Goal: Information Seeking & Learning: Learn about a topic

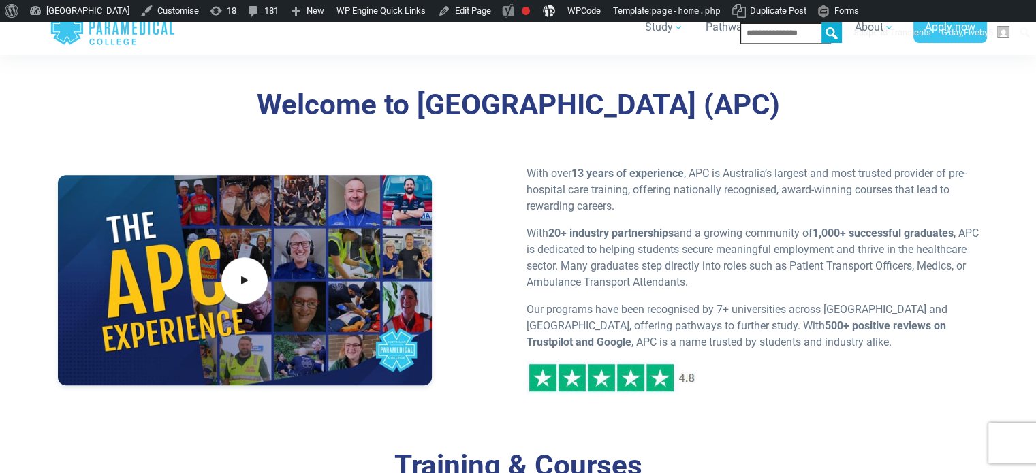
scroll to position [545, 0]
click at [254, 280] on span at bounding box center [244, 280] width 51 height 51
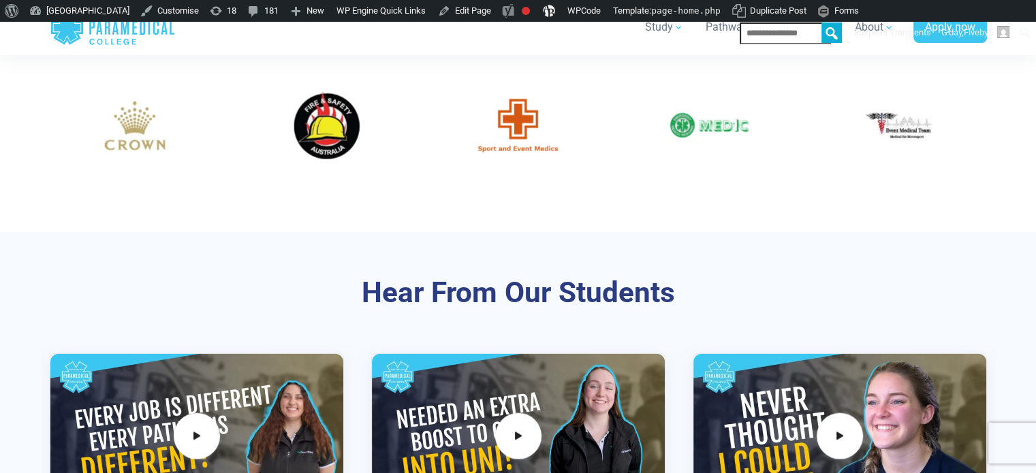
scroll to position [2792, 0]
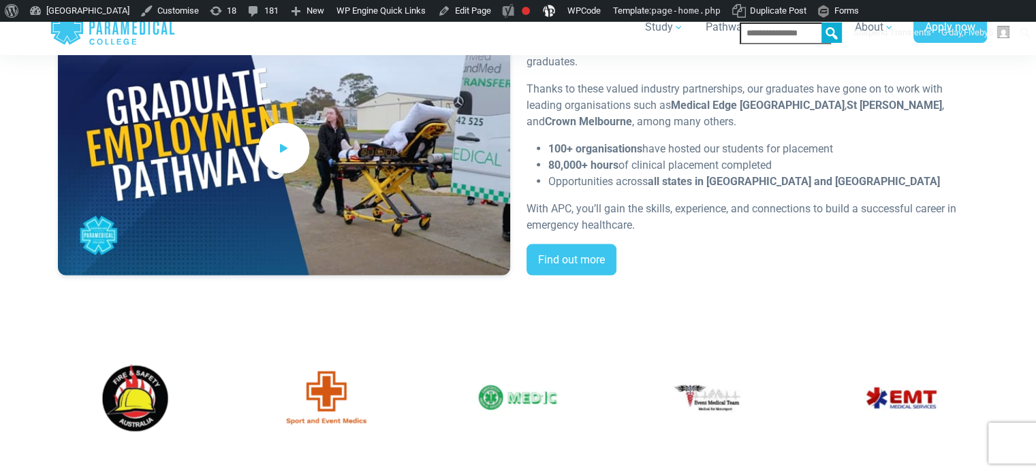
click at [282, 148] on icon at bounding box center [283, 149] width 15 height 22
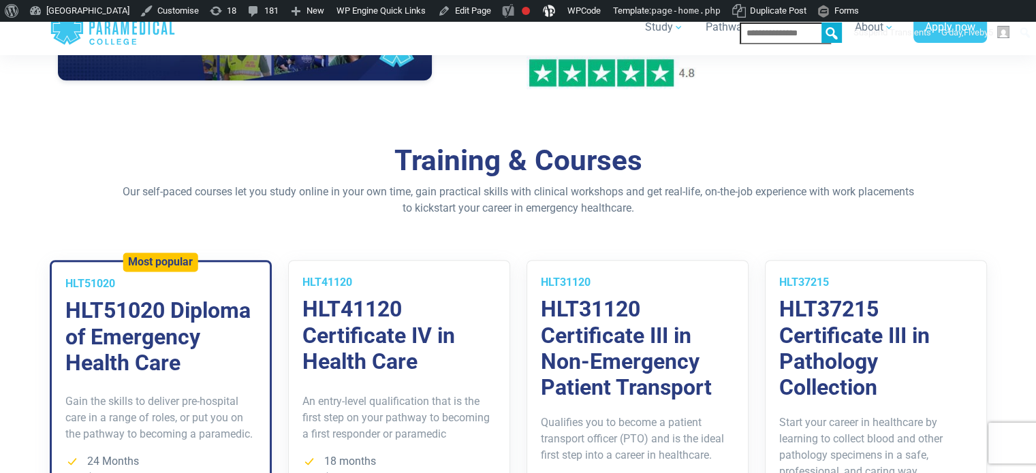
scroll to position [694, 0]
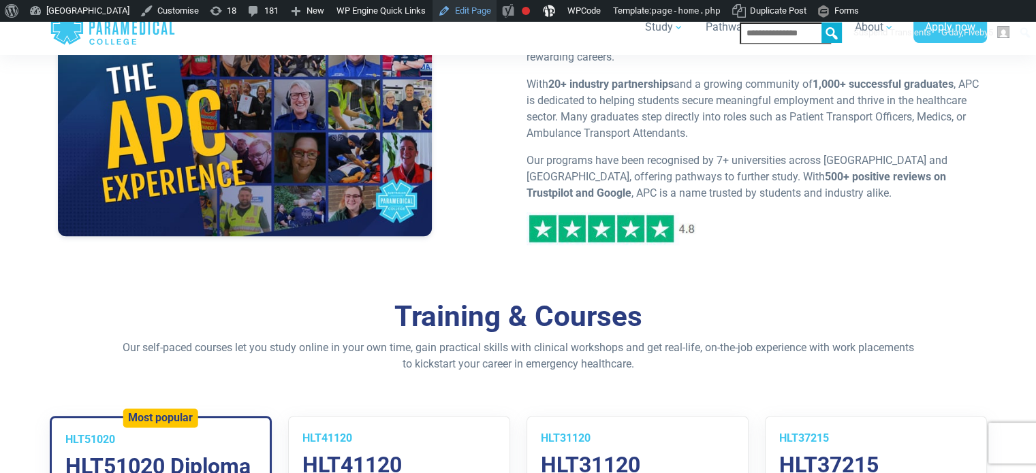
click at [496, 11] on link "Edit Page" at bounding box center [464, 11] width 64 height 22
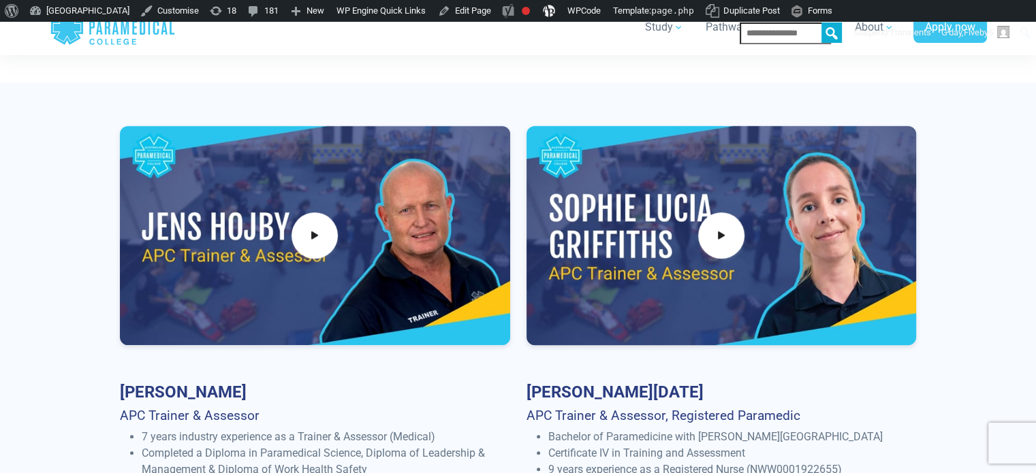
scroll to position [545, 0]
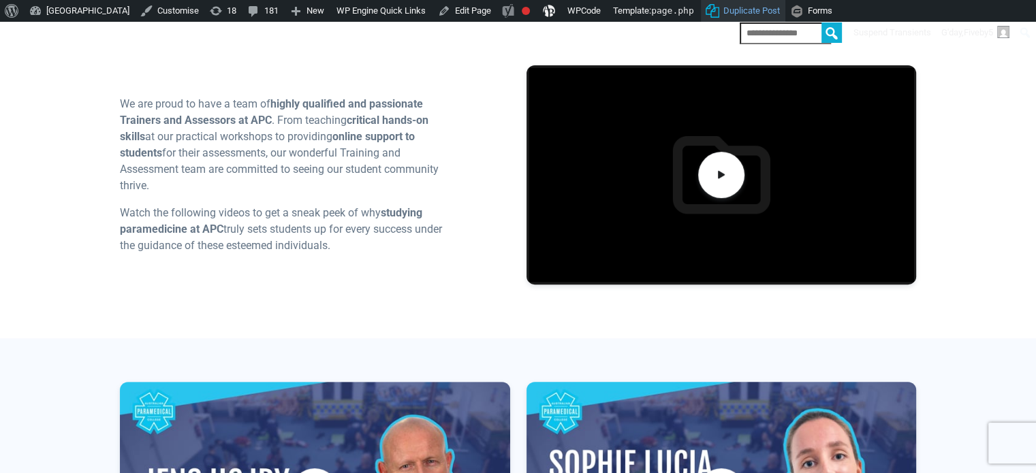
scroll to position [398, 0]
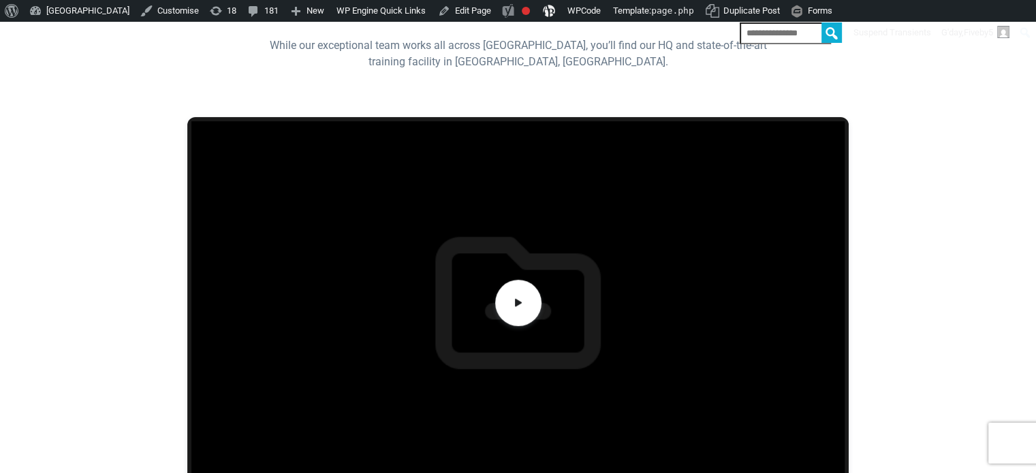
scroll to position [477, 0]
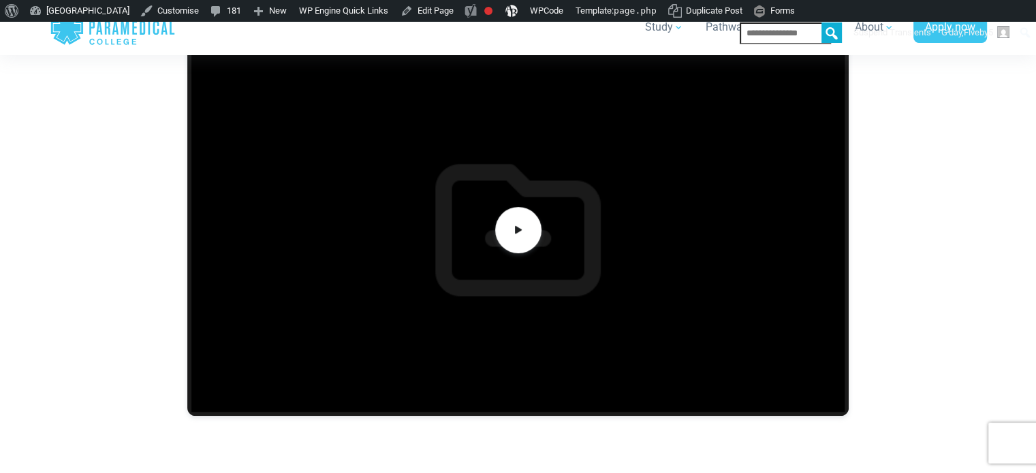
scroll to position [477, 0]
click at [496, 242] on span at bounding box center [517, 229] width 51 height 51
click at [521, 232] on div at bounding box center [517, 230] width 661 height 372
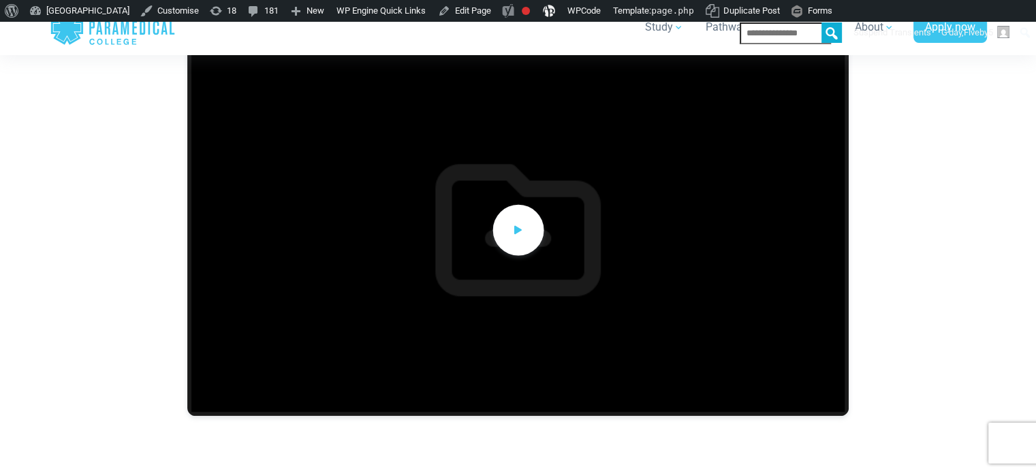
click at [513, 237] on icon at bounding box center [518, 230] width 15 height 22
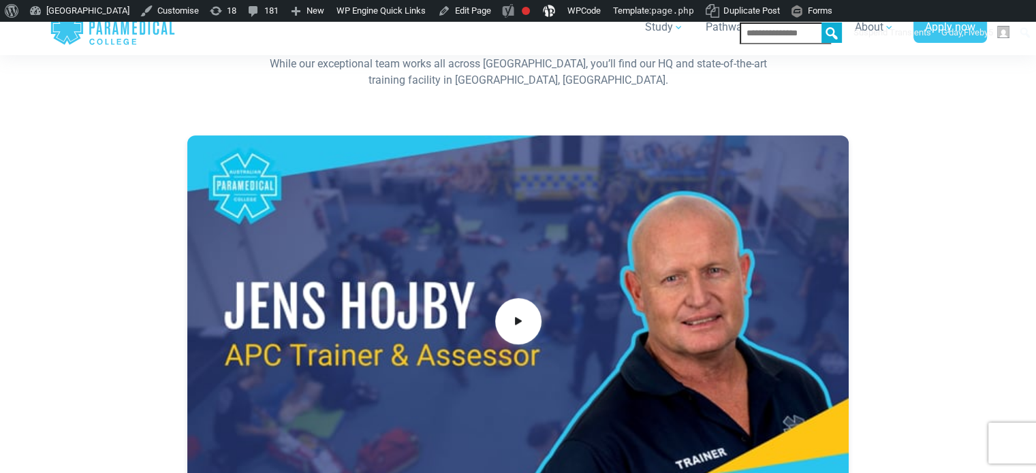
scroll to position [409, 0]
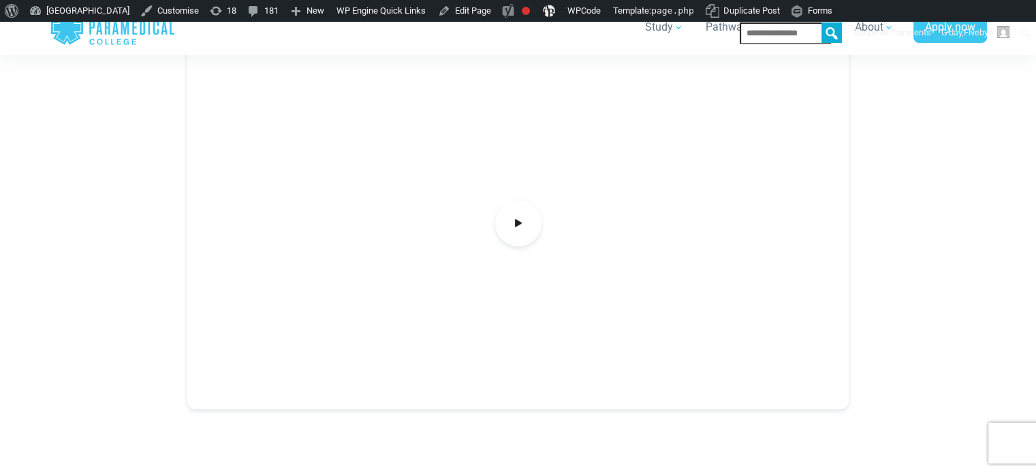
scroll to position [477, 0]
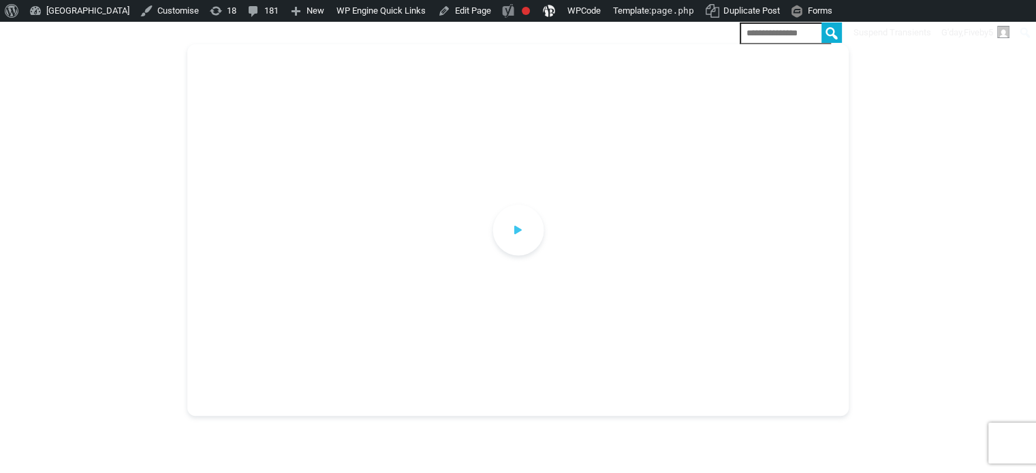
click at [519, 235] on icon at bounding box center [518, 230] width 15 height 22
